Goal: Information Seeking & Learning: Learn about a topic

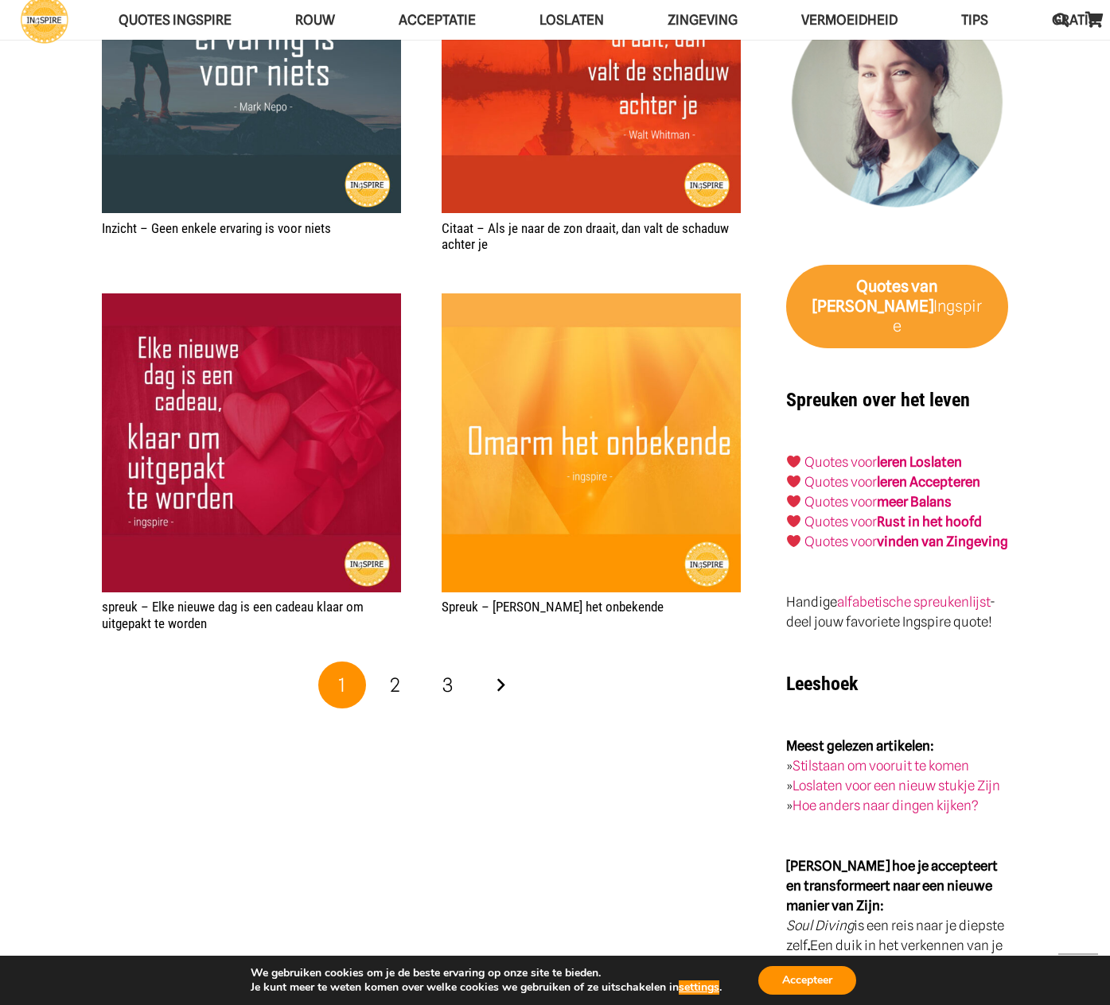
scroll to position [2305, 0]
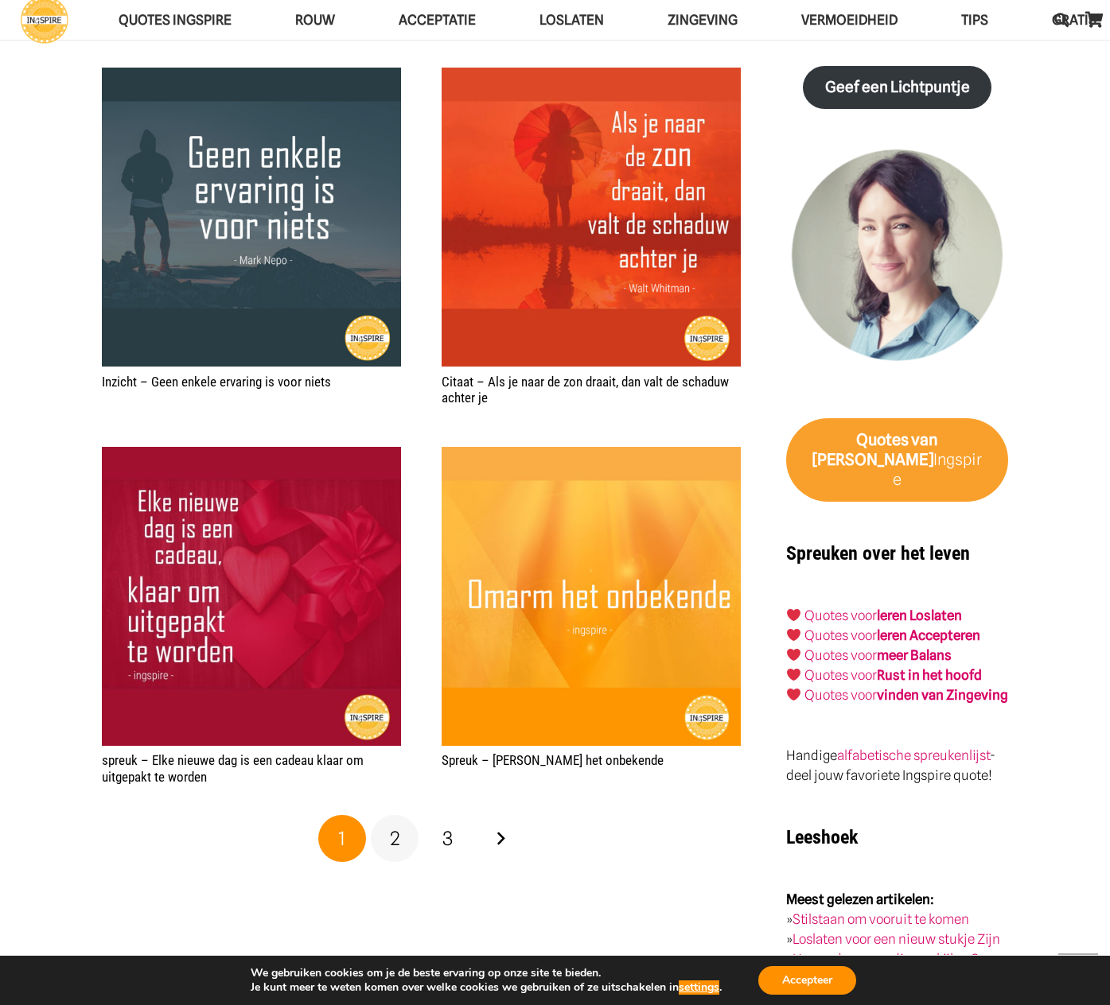
click at [393, 833] on span "2" at bounding box center [395, 838] width 10 height 23
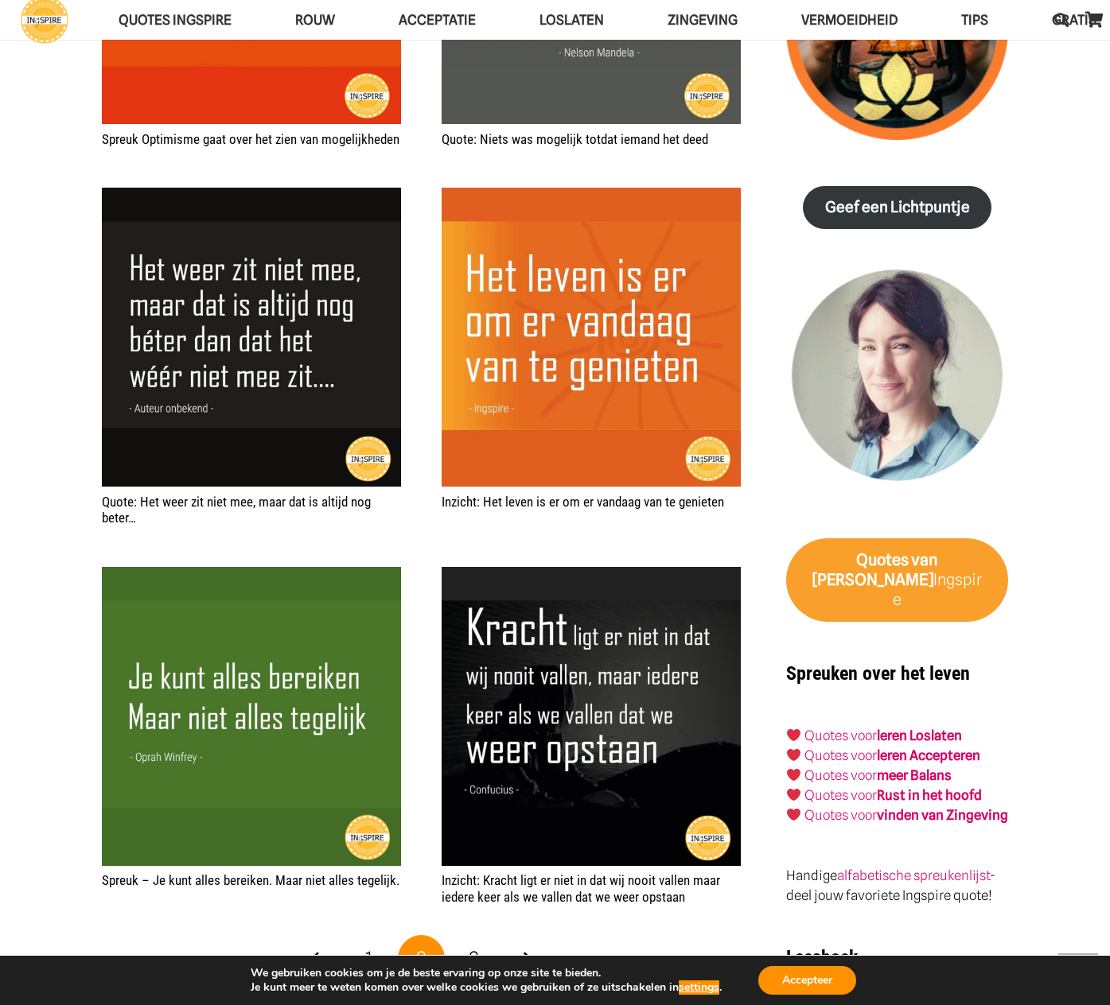
scroll to position [2405, 0]
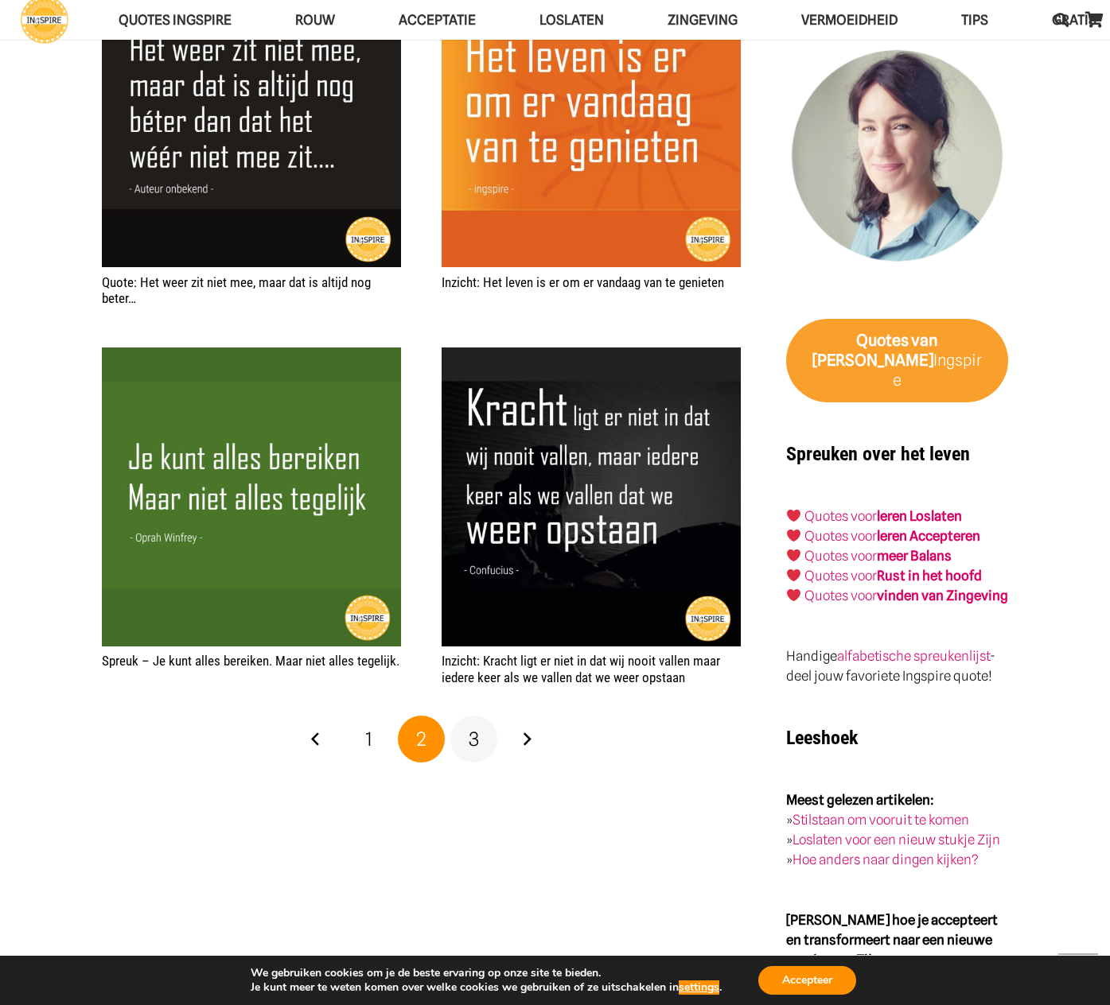
click at [473, 737] on span "3" at bounding box center [474, 739] width 10 height 23
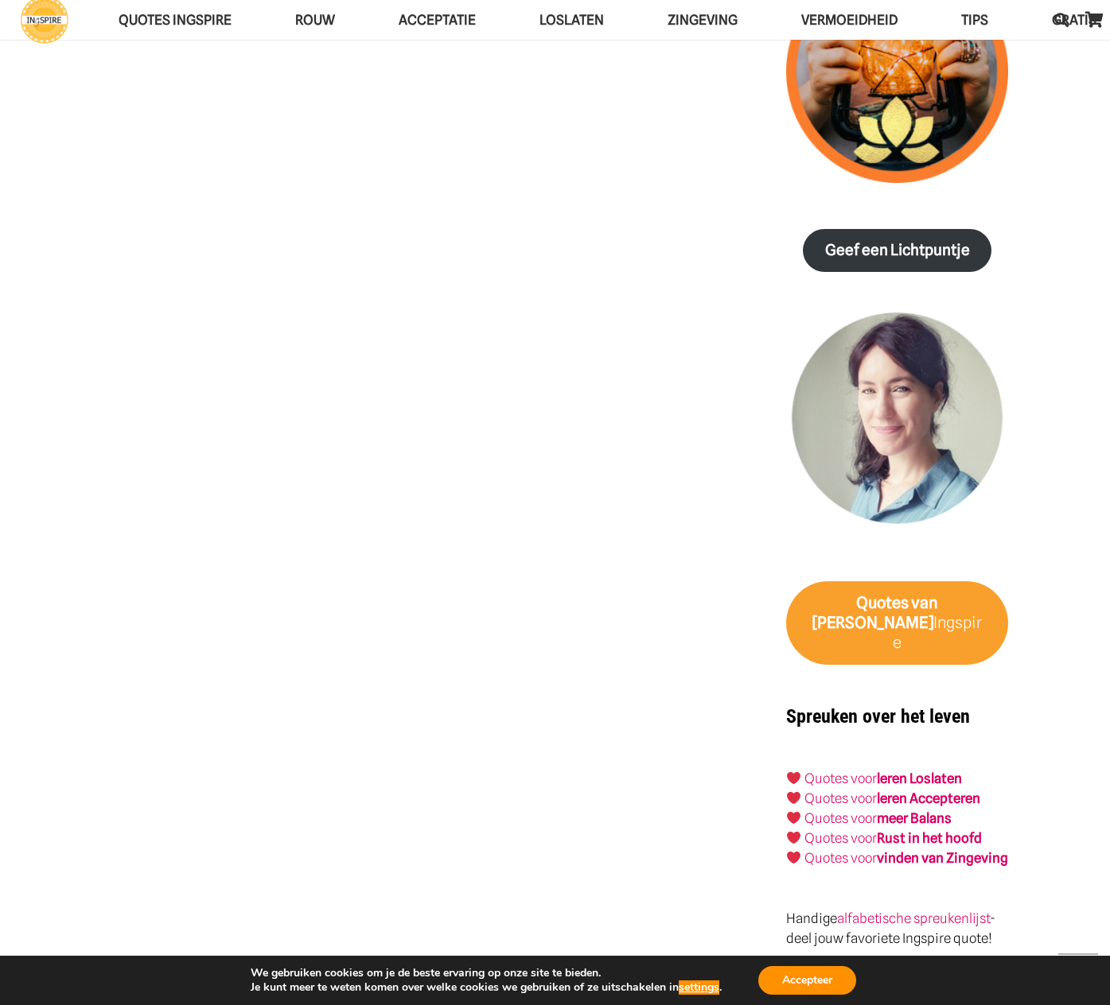
scroll to position [2294, 0]
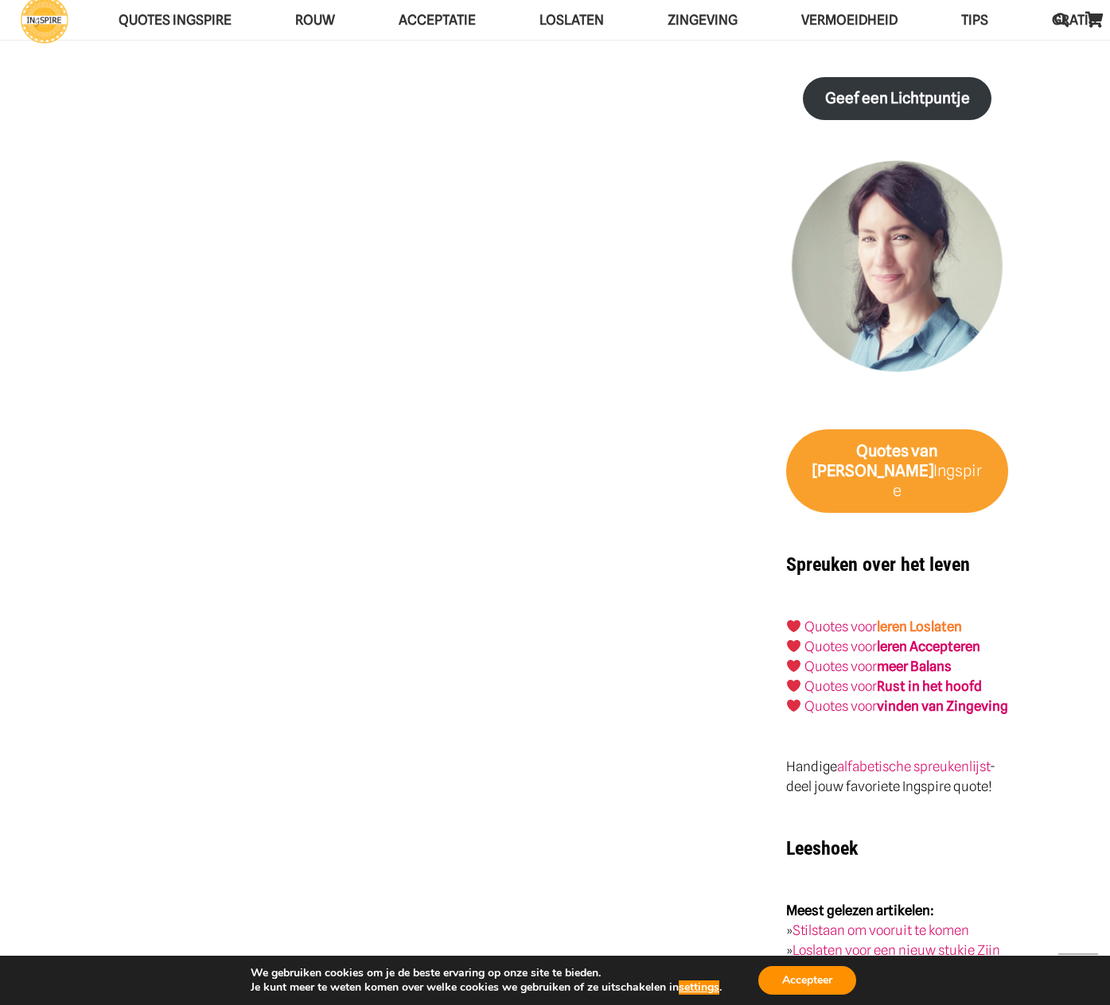
click at [961, 619] on link "leren Loslaten" at bounding box center [919, 627] width 85 height 16
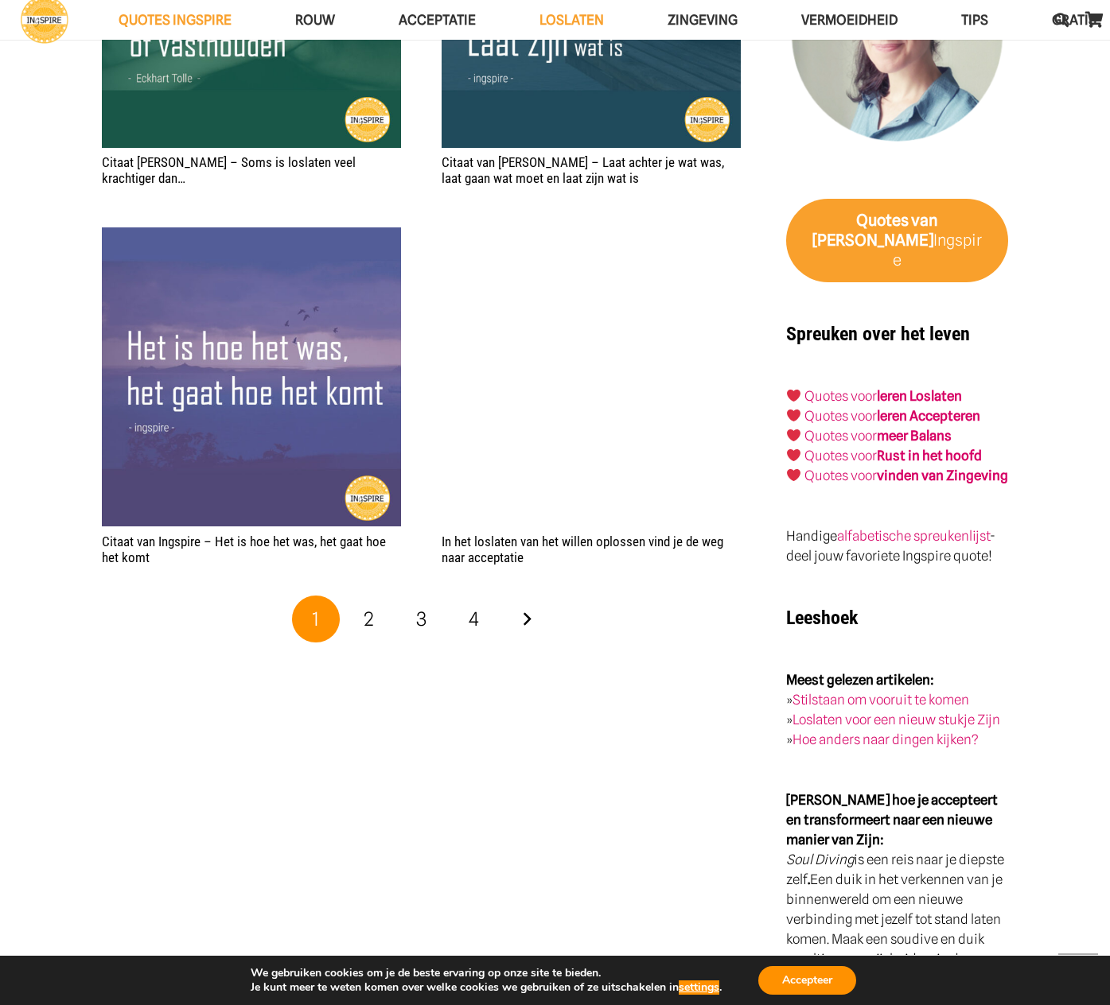
scroll to position [2816, 0]
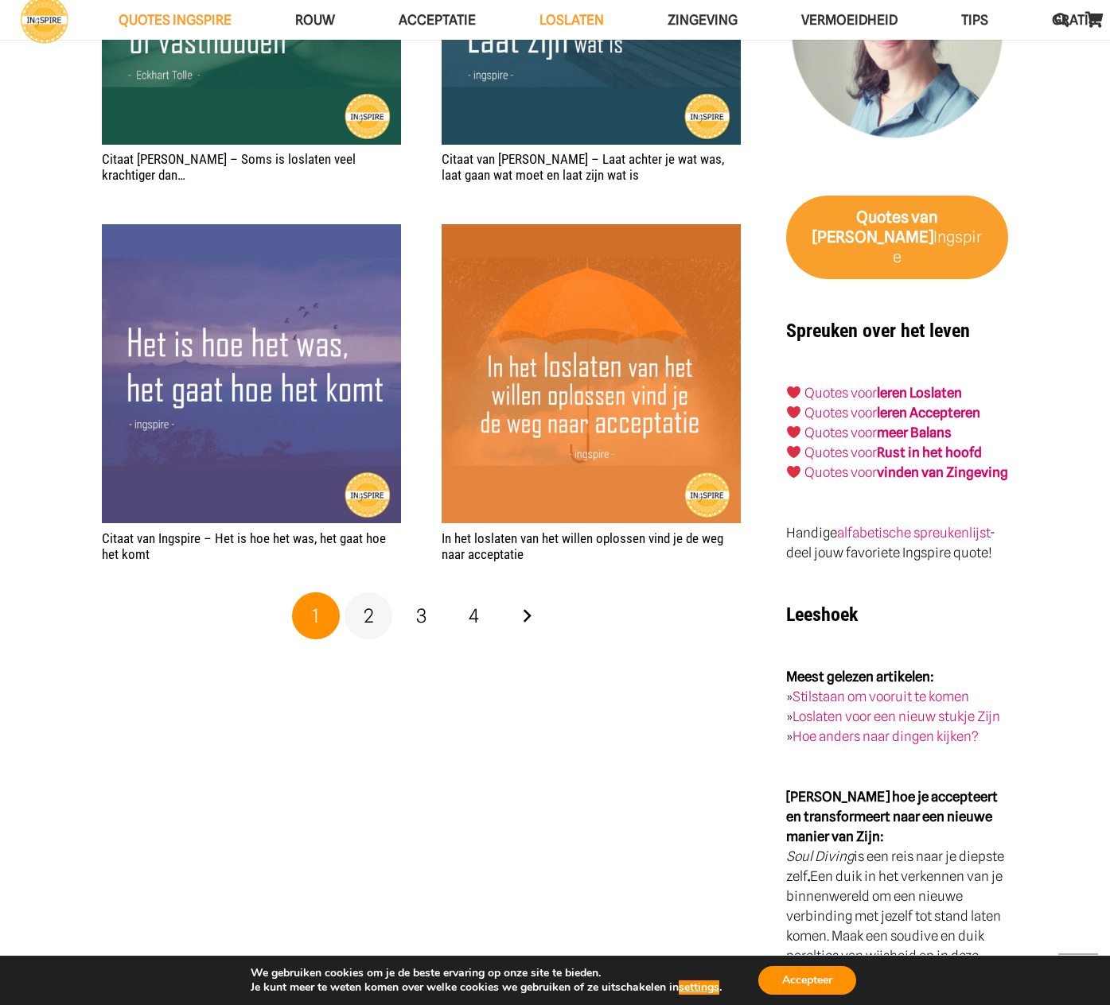
click at [369, 612] on span "2" at bounding box center [369, 616] width 10 height 23
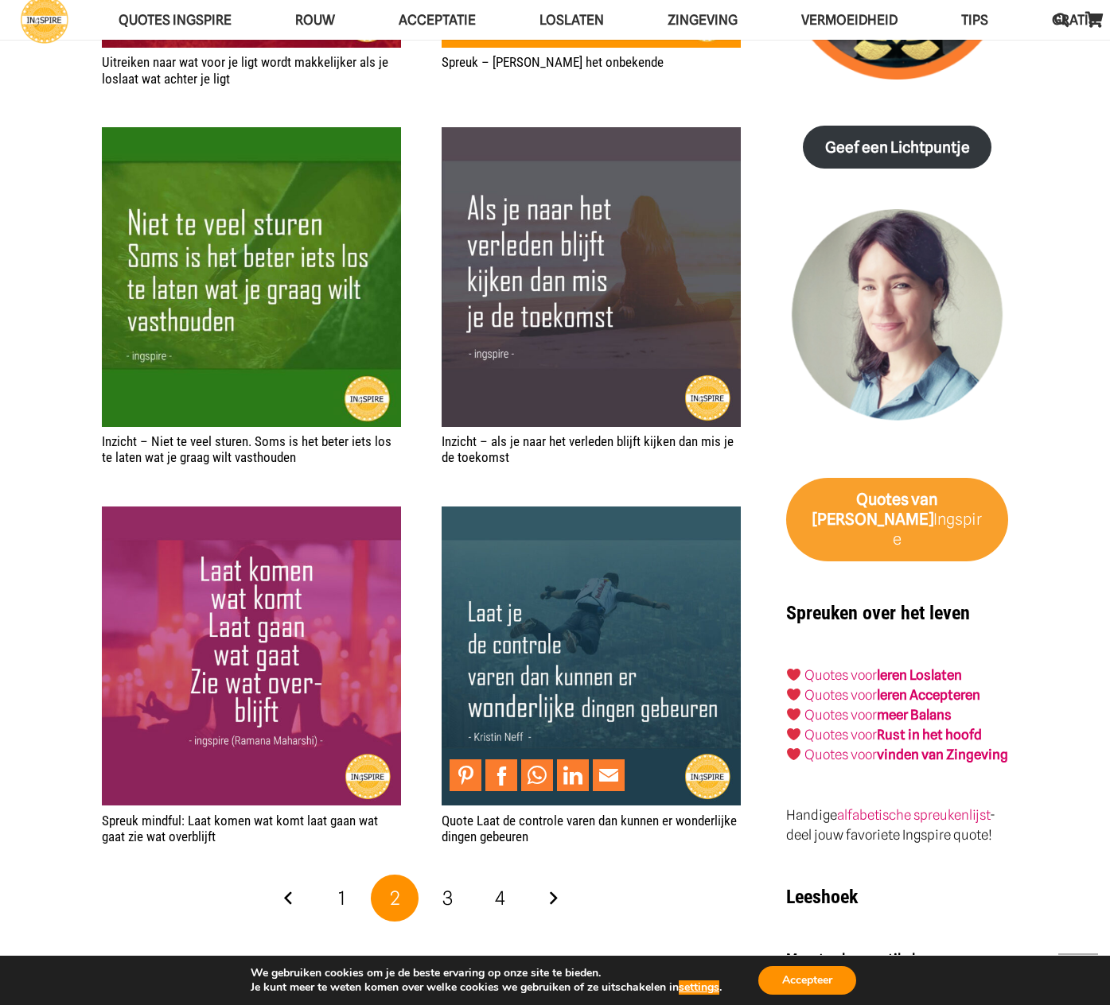
scroll to position [2582, 0]
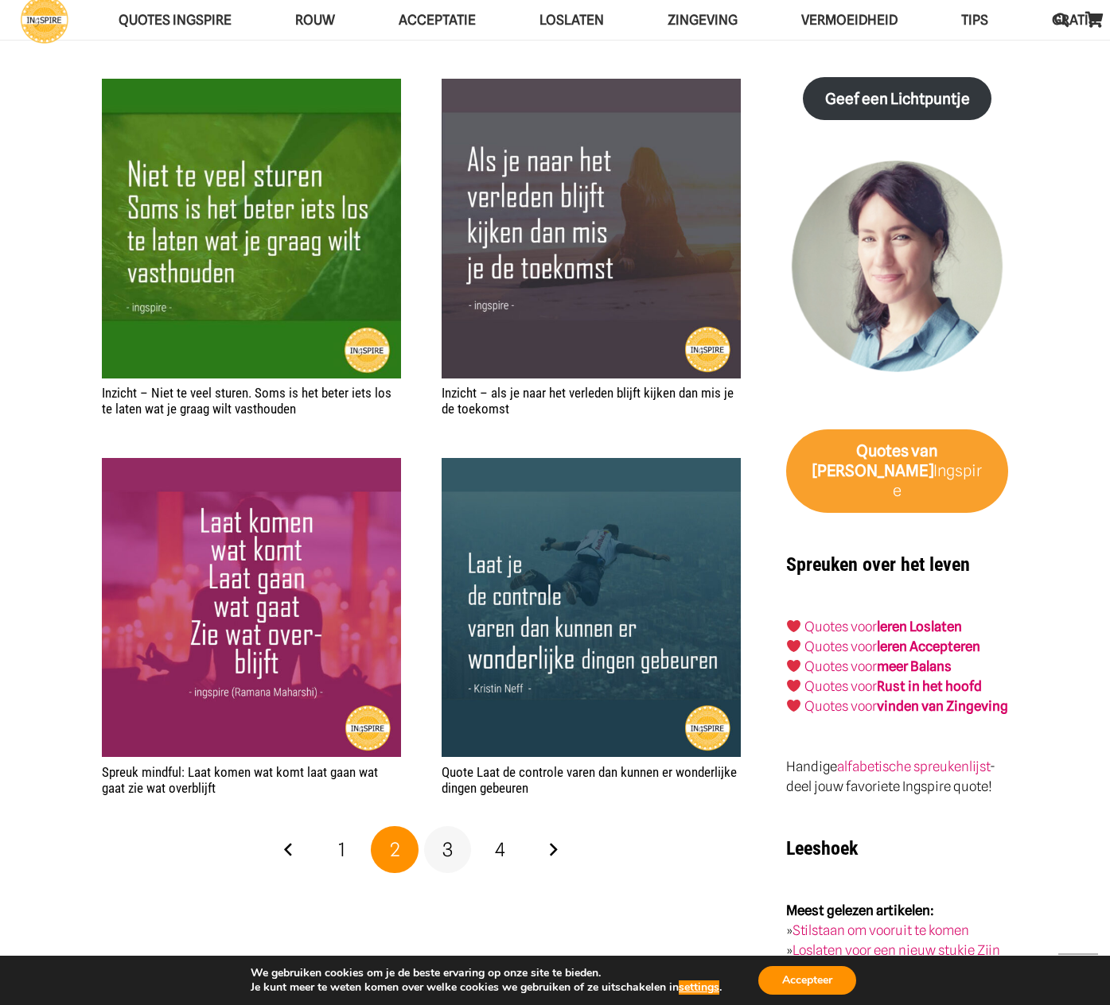
click at [446, 847] on span "3" at bounding box center [447, 849] width 10 height 23
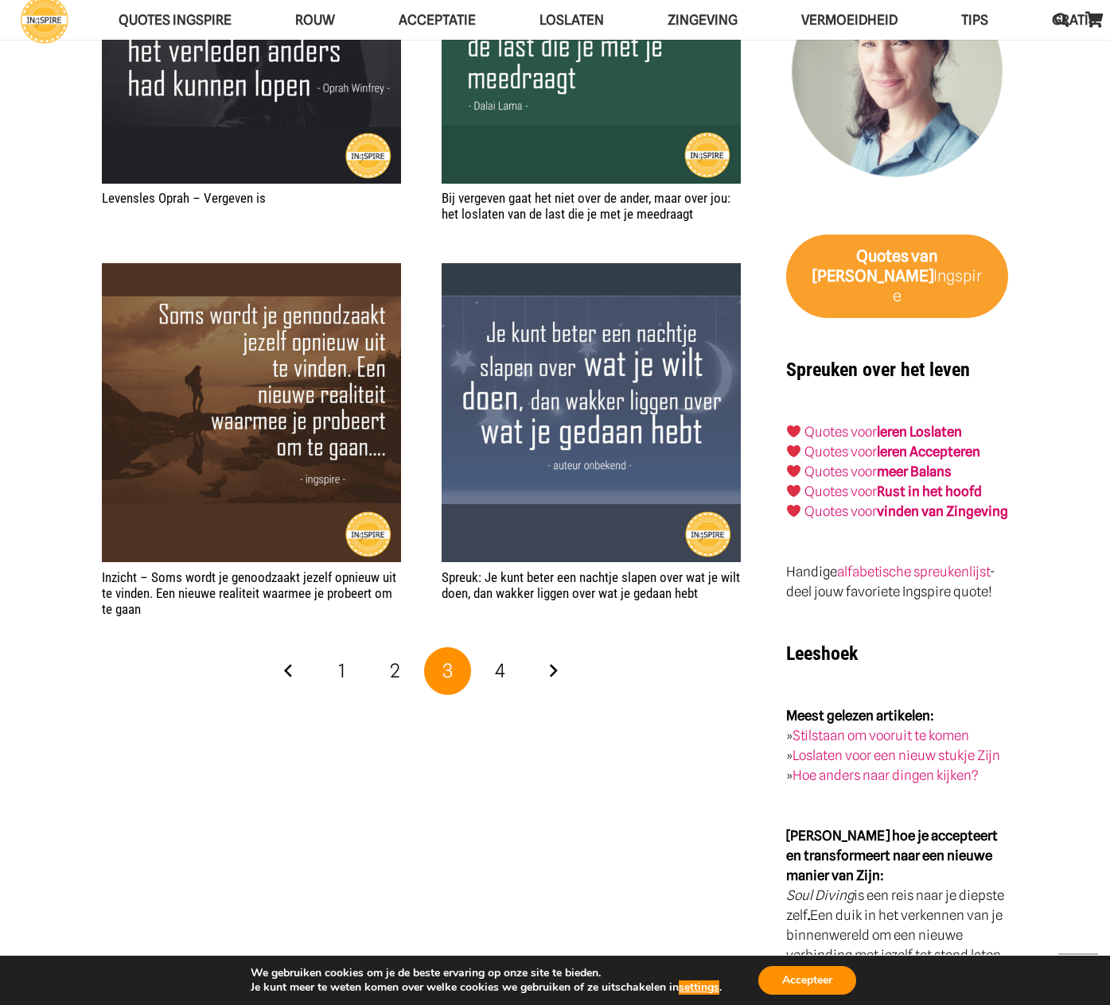
scroll to position [2742, 0]
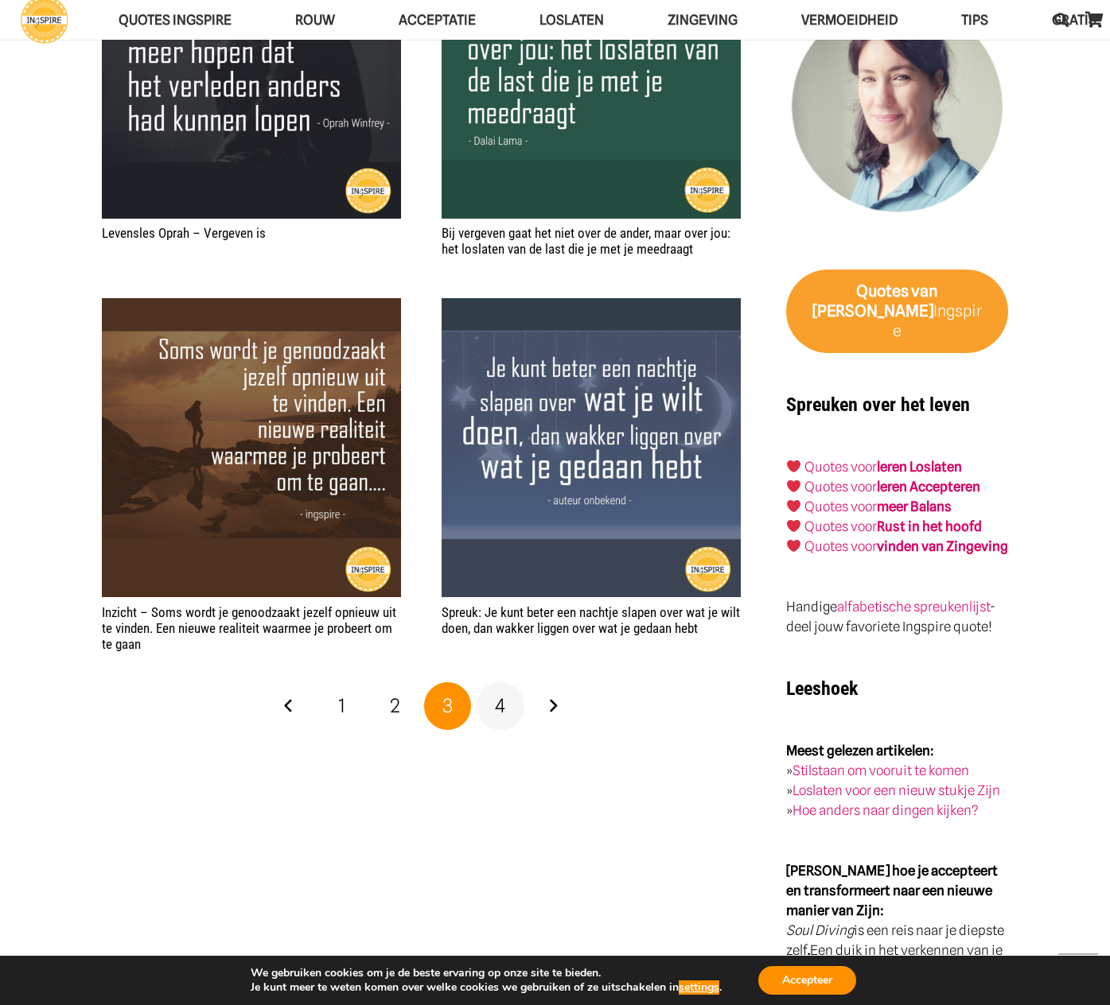
click at [499, 694] on span "4" at bounding box center [500, 705] width 10 height 23
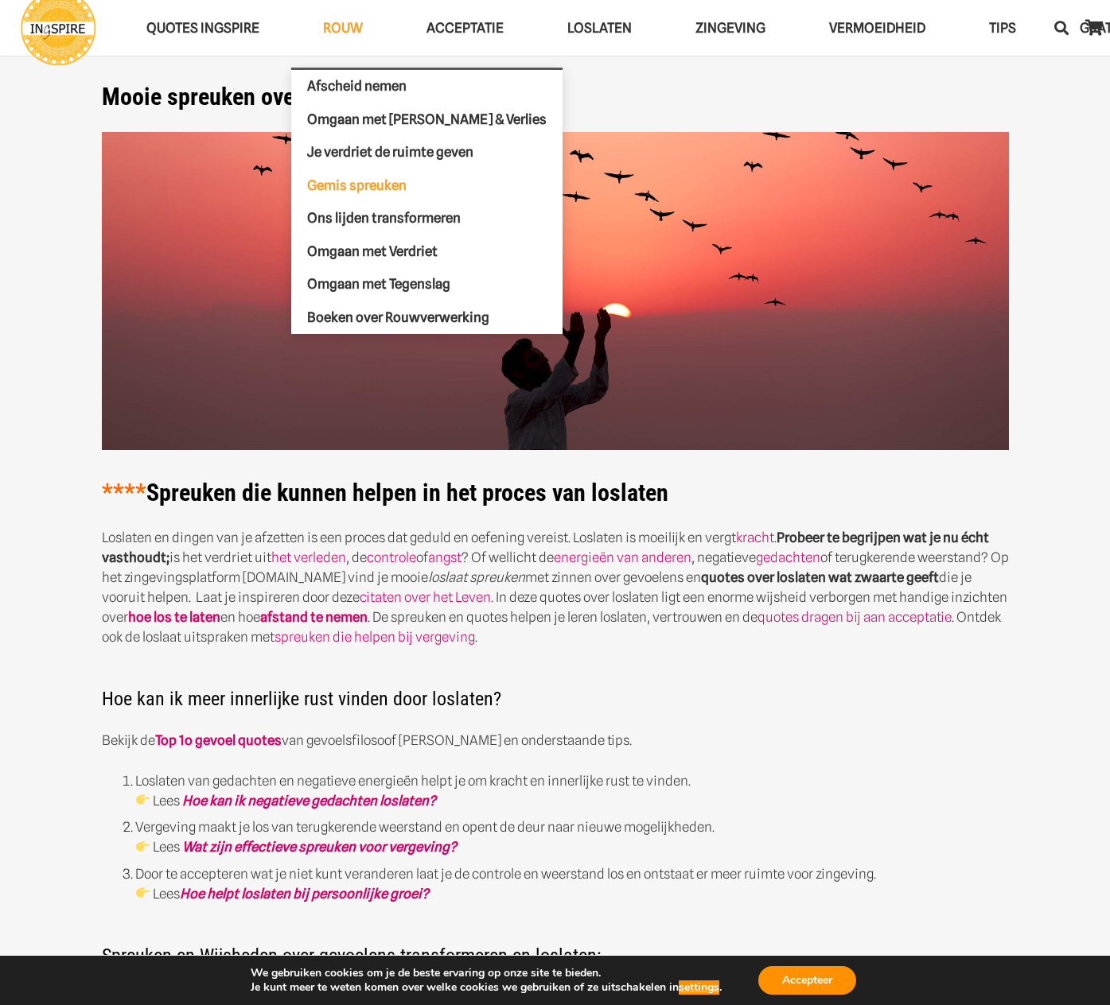
click at [339, 185] on span "Gemis spreuken" at bounding box center [356, 185] width 99 height 16
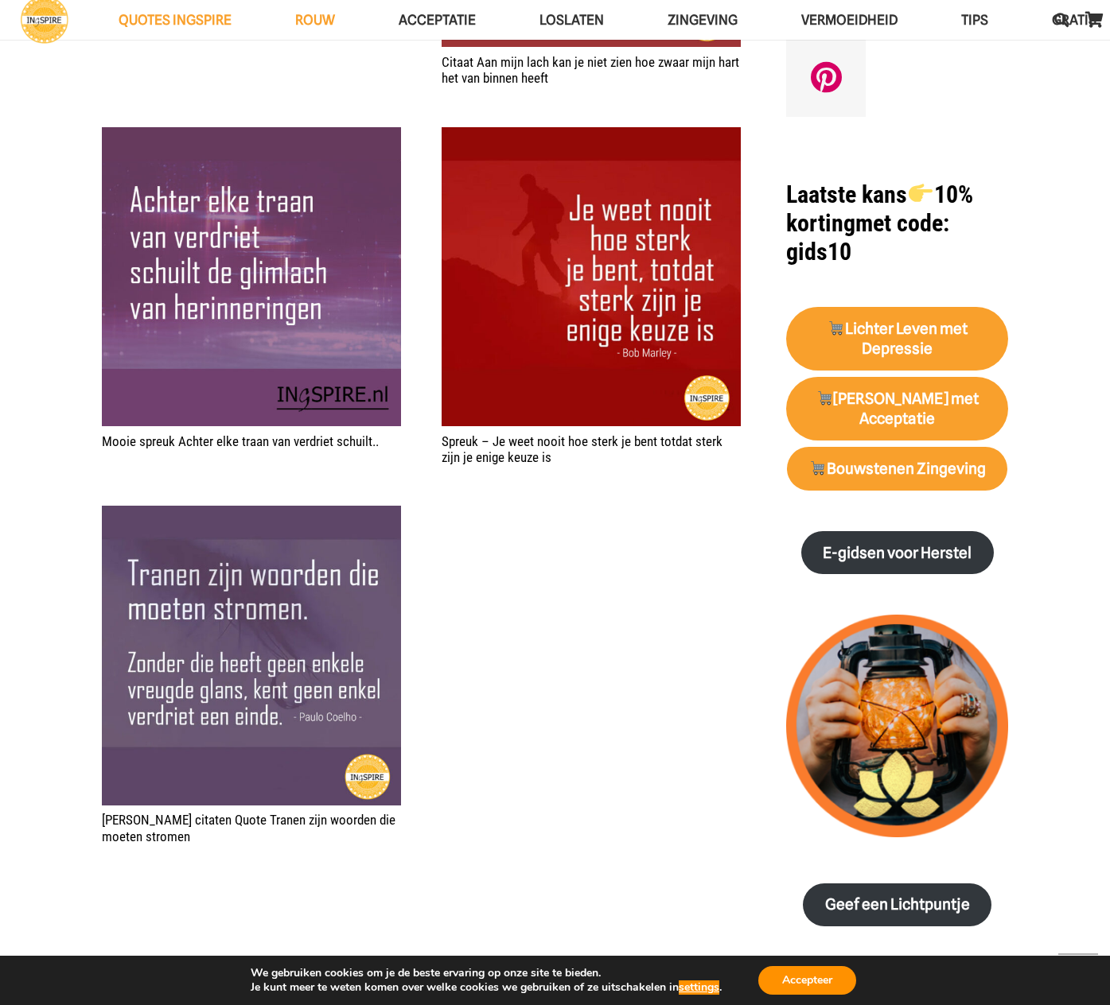
scroll to position [1147, 0]
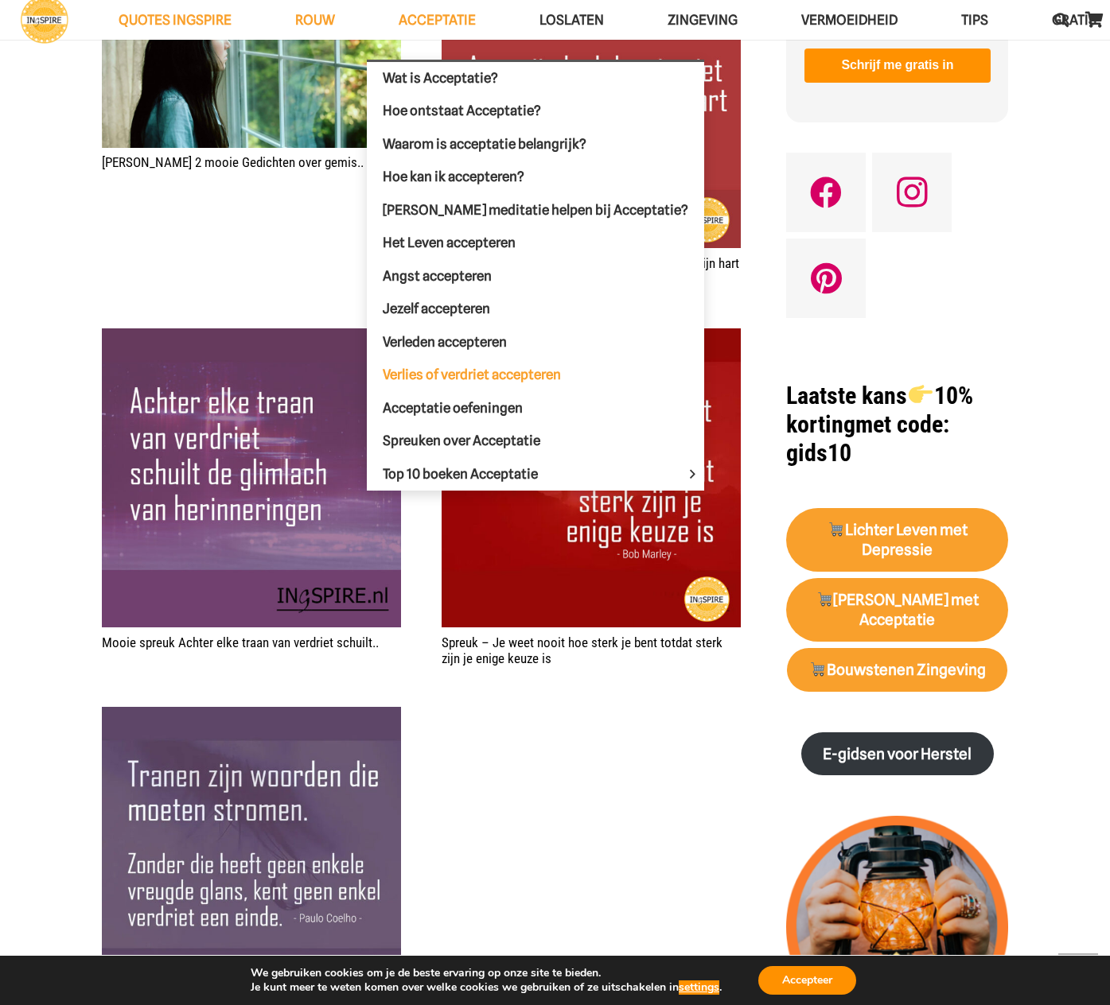
click at [434, 372] on span "Verlies of verdriet accepteren" at bounding box center [472, 375] width 178 height 16
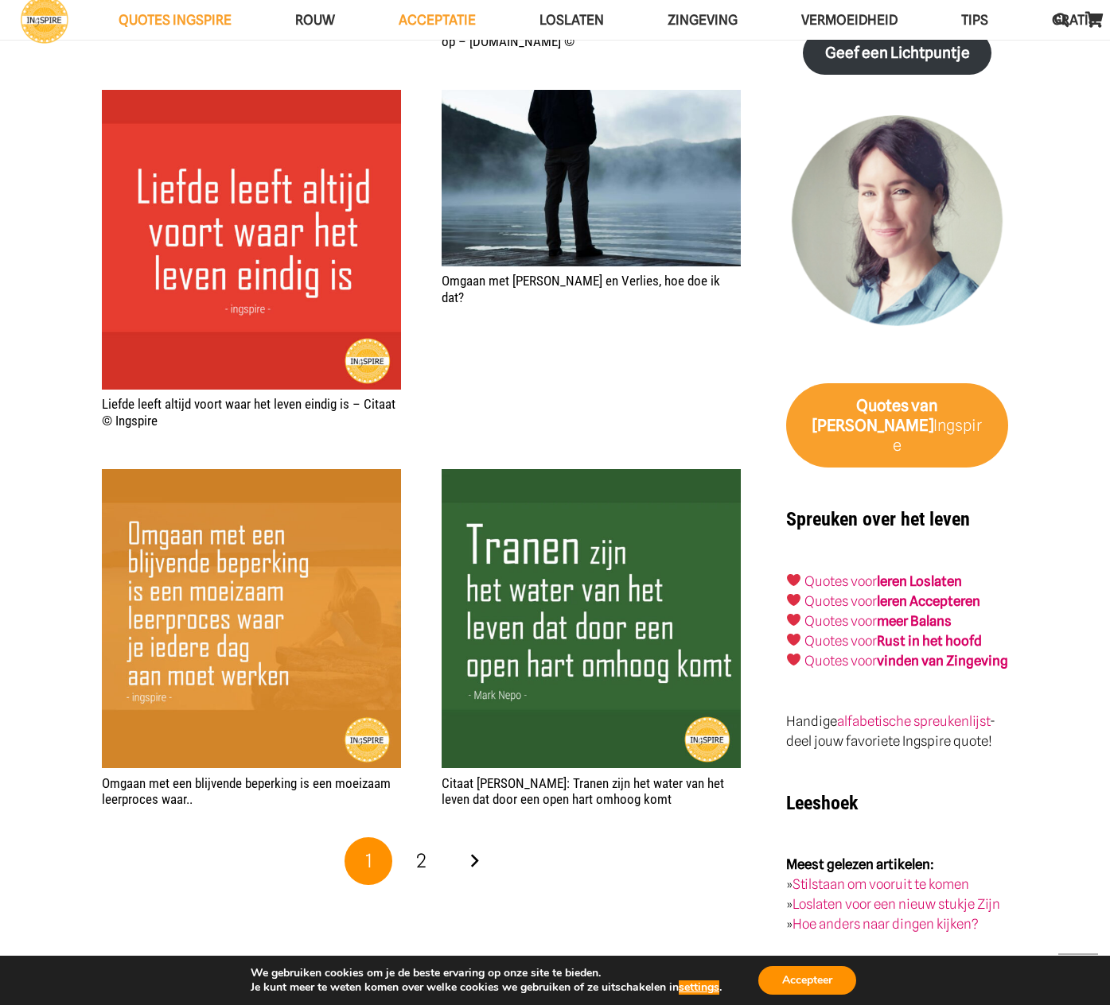
scroll to position [2556, 0]
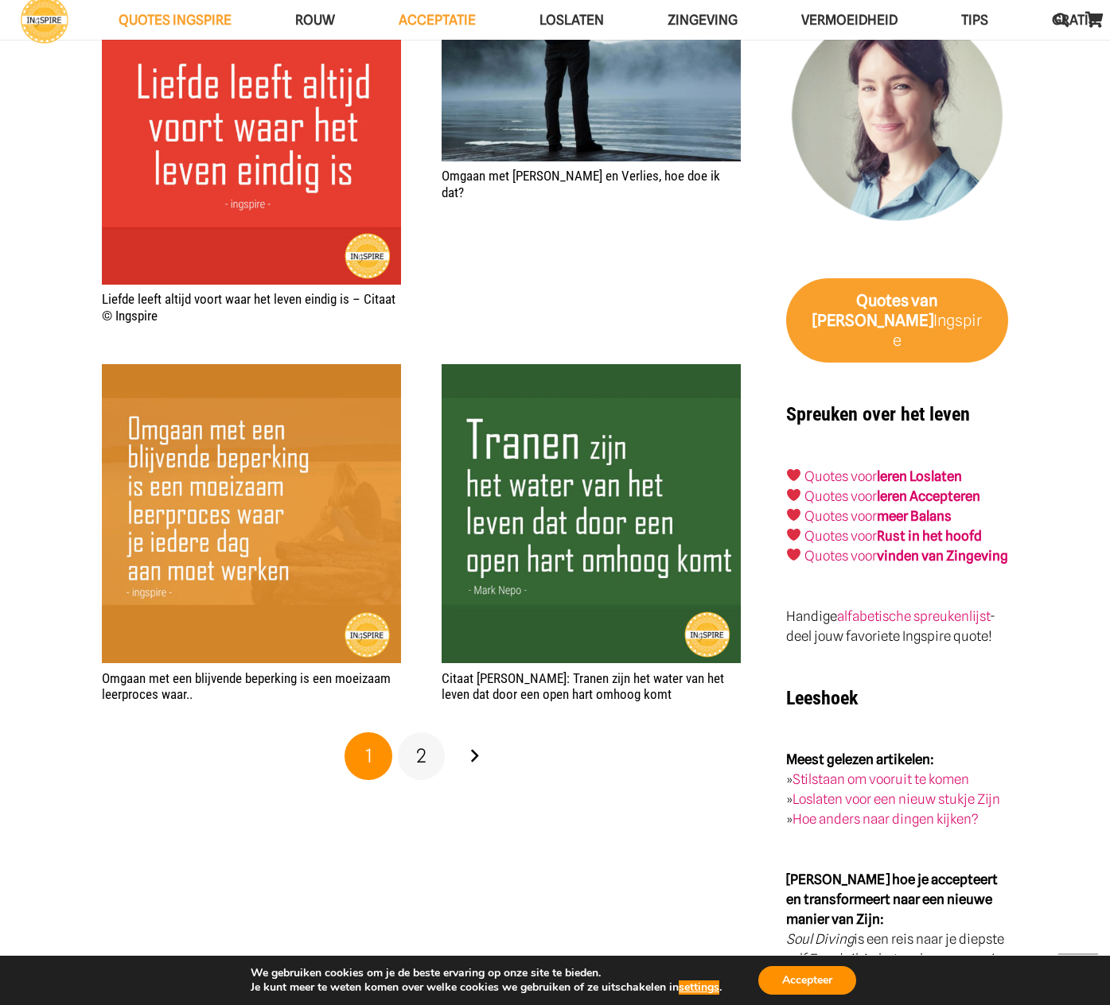
click at [422, 753] on span "2" at bounding box center [421, 756] width 10 height 23
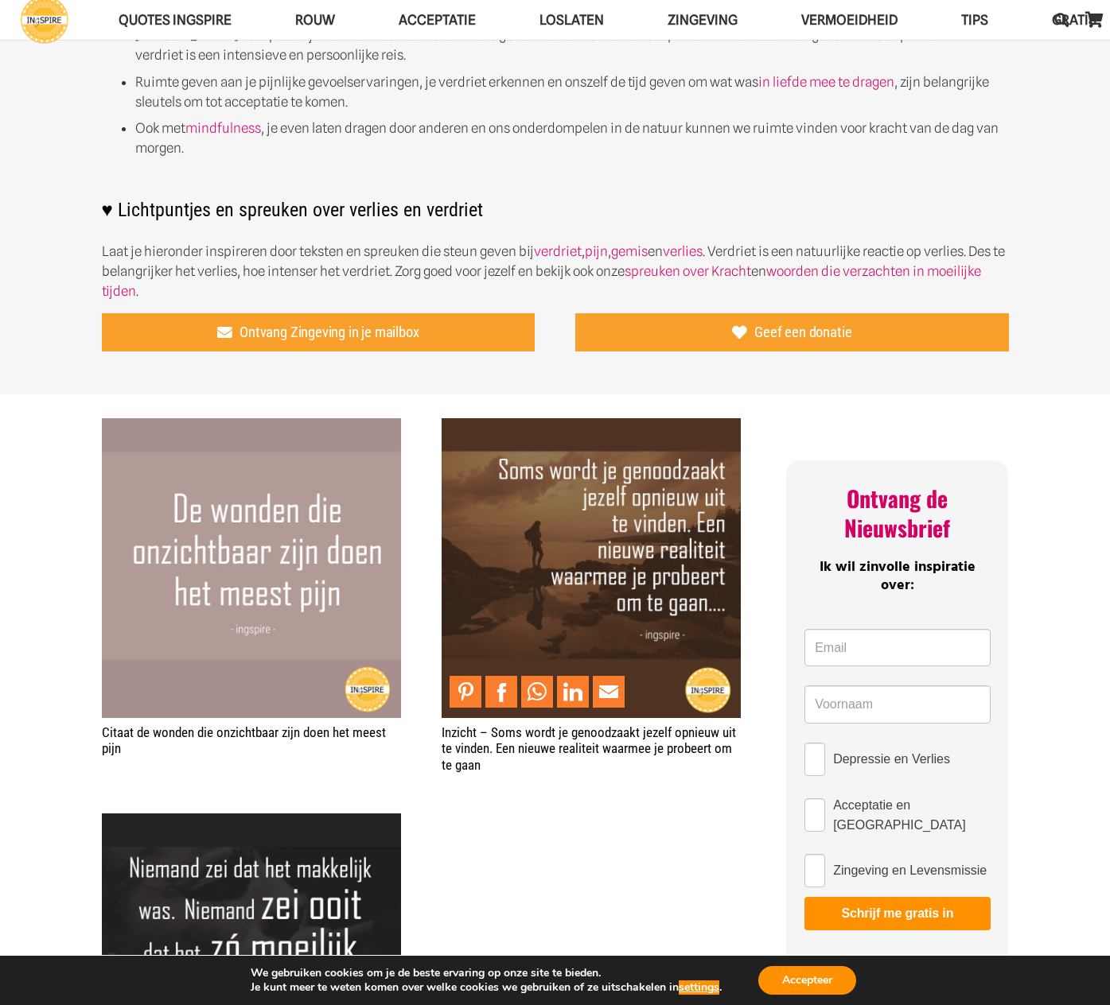
scroll to position [686, 0]
